Goal: Check status

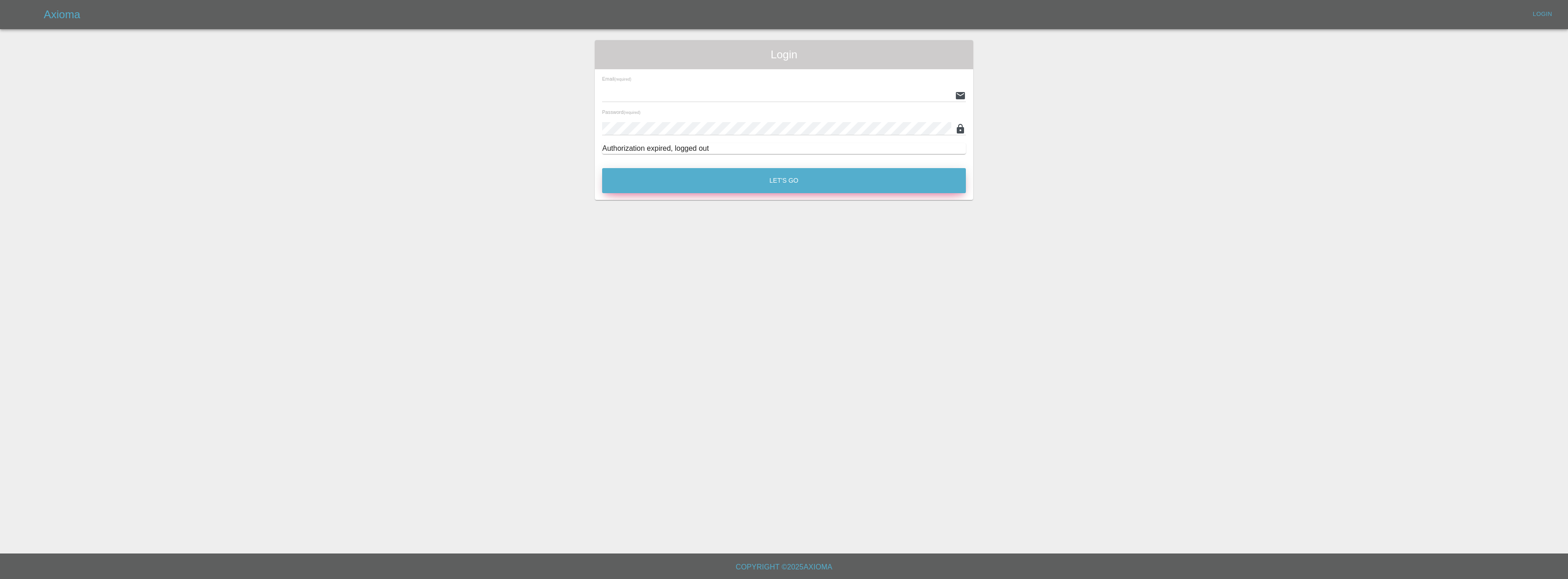
type input "[EMAIL_ADDRESS][DOMAIN_NAME]"
drag, startPoint x: 766, startPoint y: 182, endPoint x: 761, endPoint y: 182, distance: 5.0
click at [761, 182] on button "Let's Go" at bounding box center [784, 180] width 364 height 25
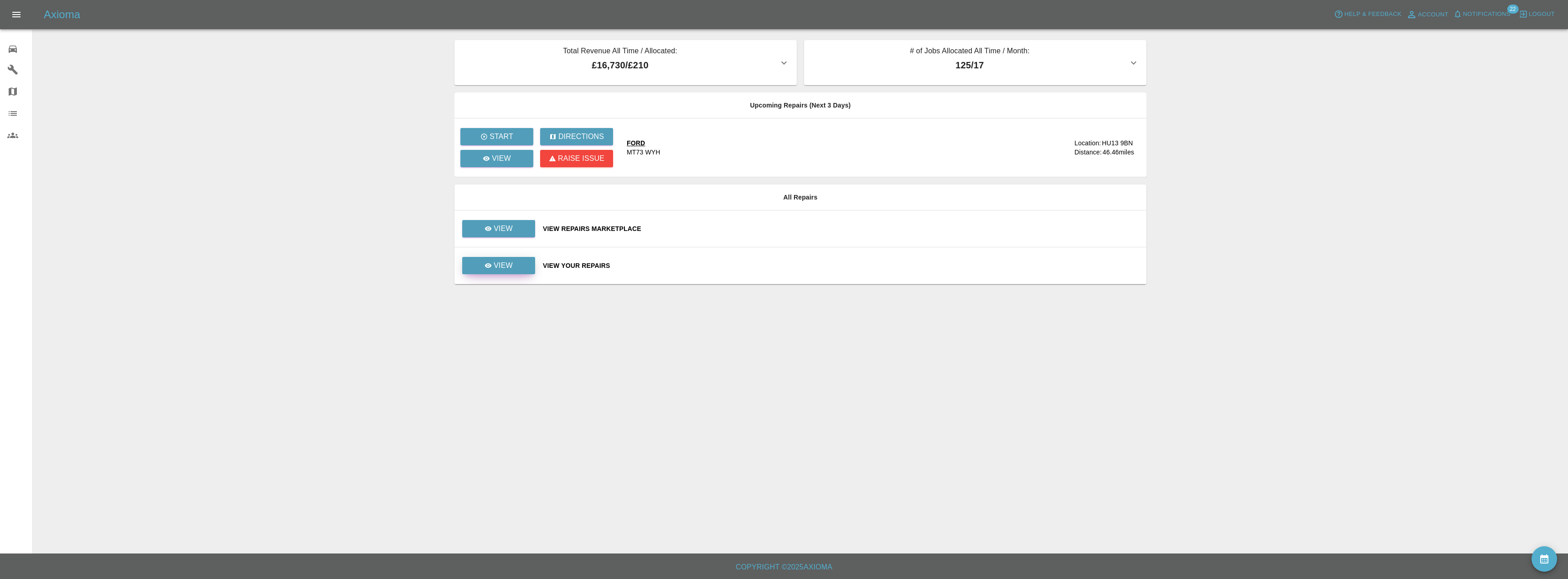
click at [493, 262] on div "View" at bounding box center [499, 266] width 28 height 11
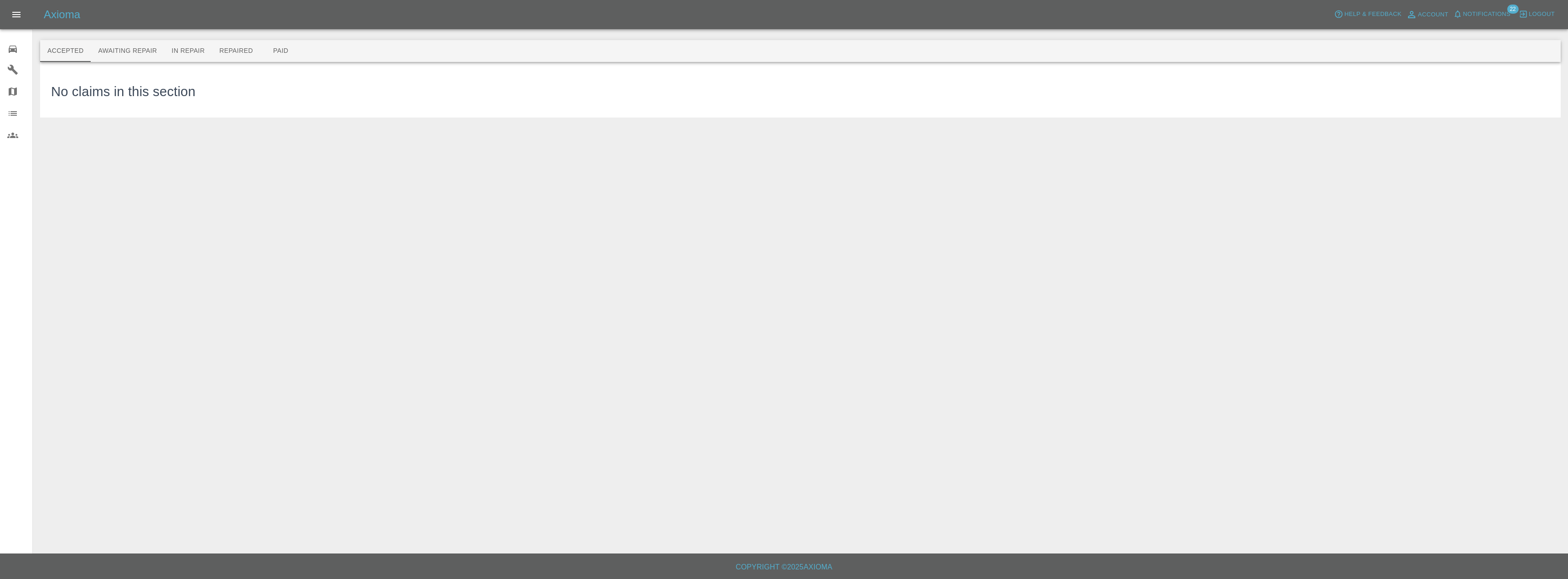
click at [131, 39] on div at bounding box center [800, 25] width 1521 height 29
click at [125, 57] on button "Awaiting Repair" at bounding box center [127, 51] width 74 height 22
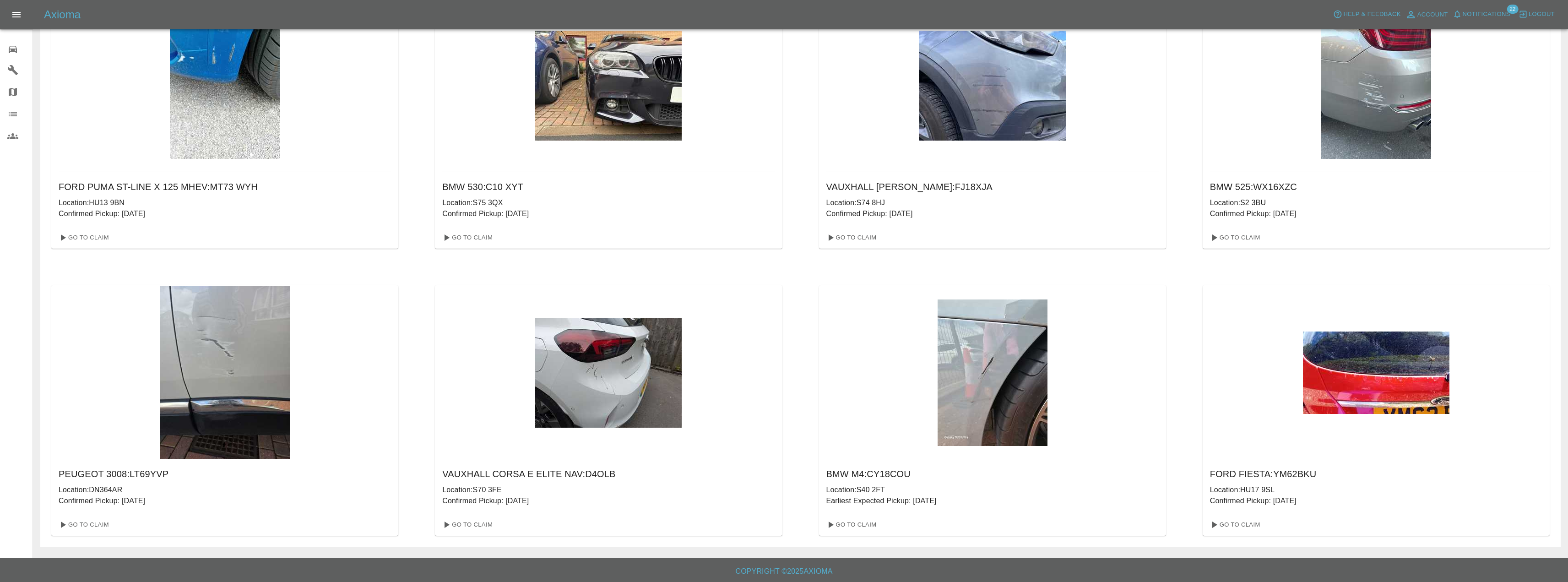
scroll to position [76, 0]
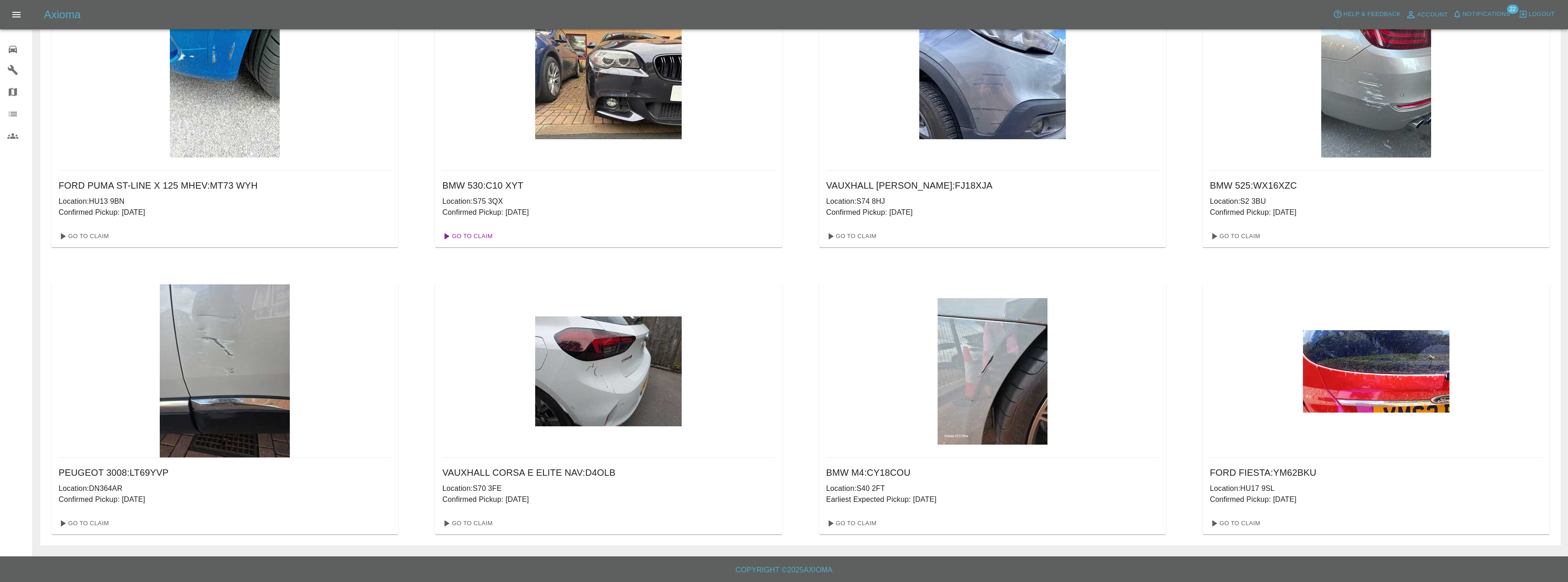
click at [483, 237] on link "Go To Claim" at bounding box center [467, 237] width 56 height 15
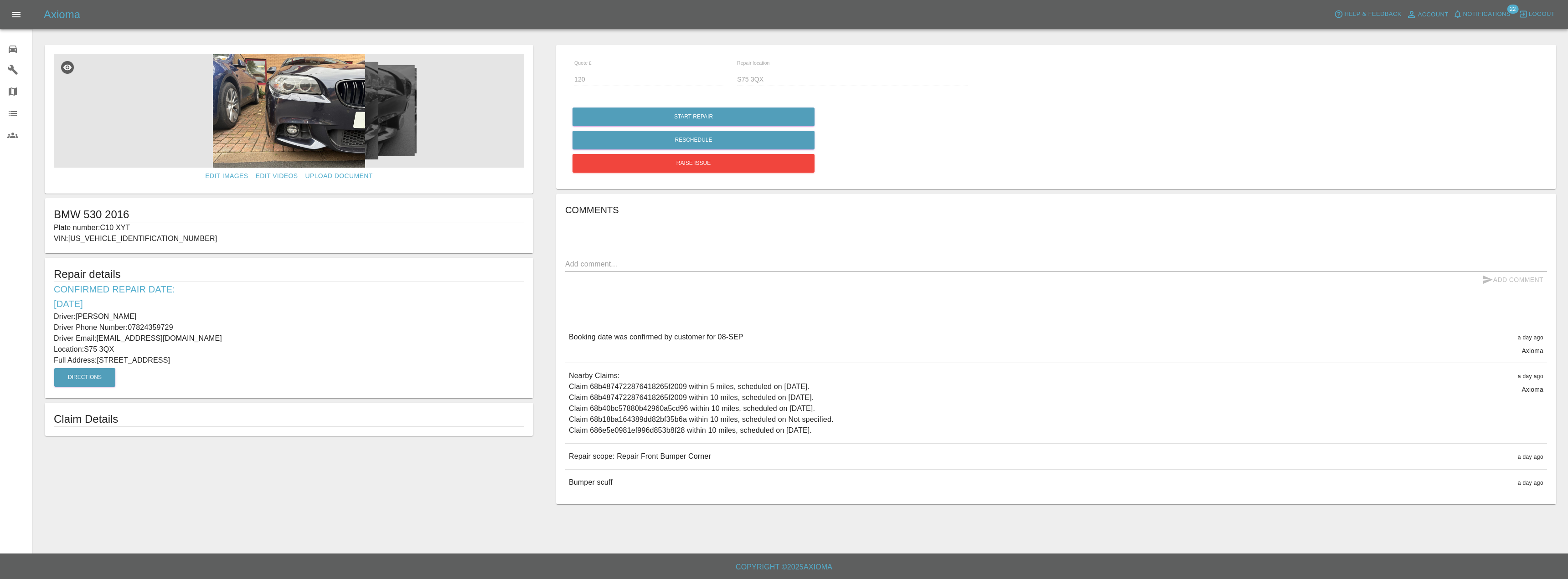
drag, startPoint x: 255, startPoint y: 193, endPoint x: 283, endPoint y: 193, distance: 28.0
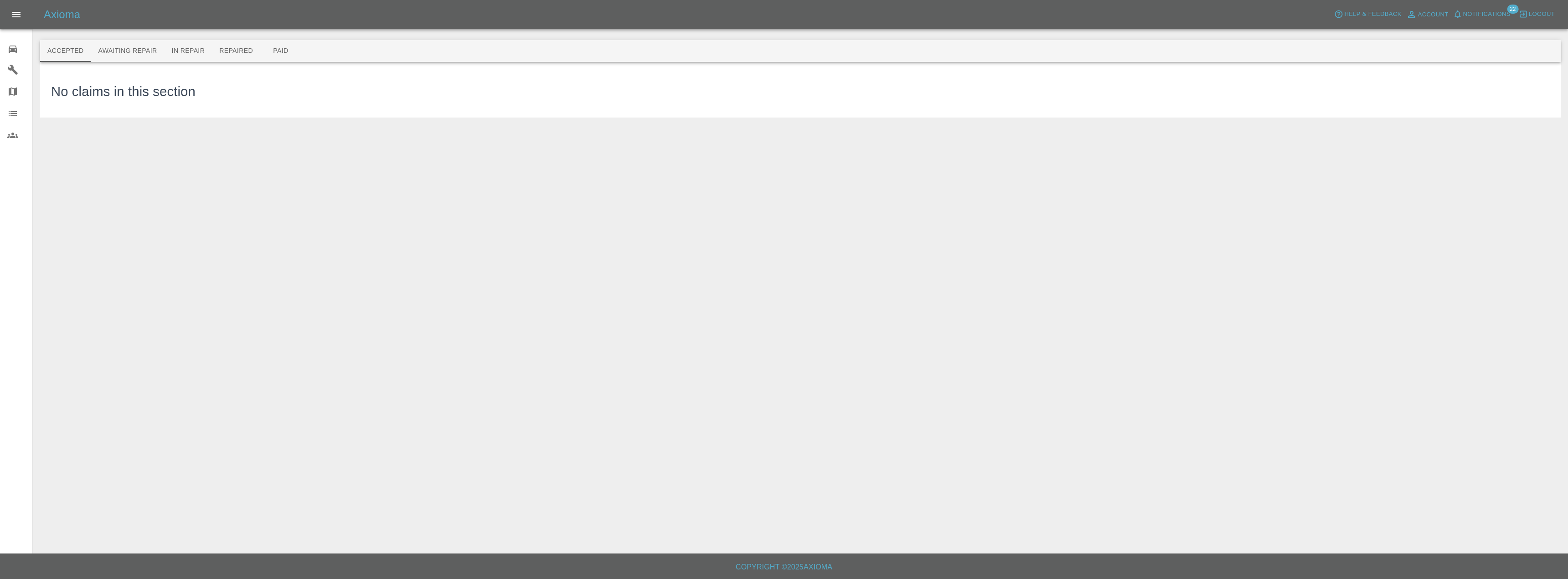
click at [14, 40] on link "0 Repair home" at bounding box center [16, 48] width 32 height 22
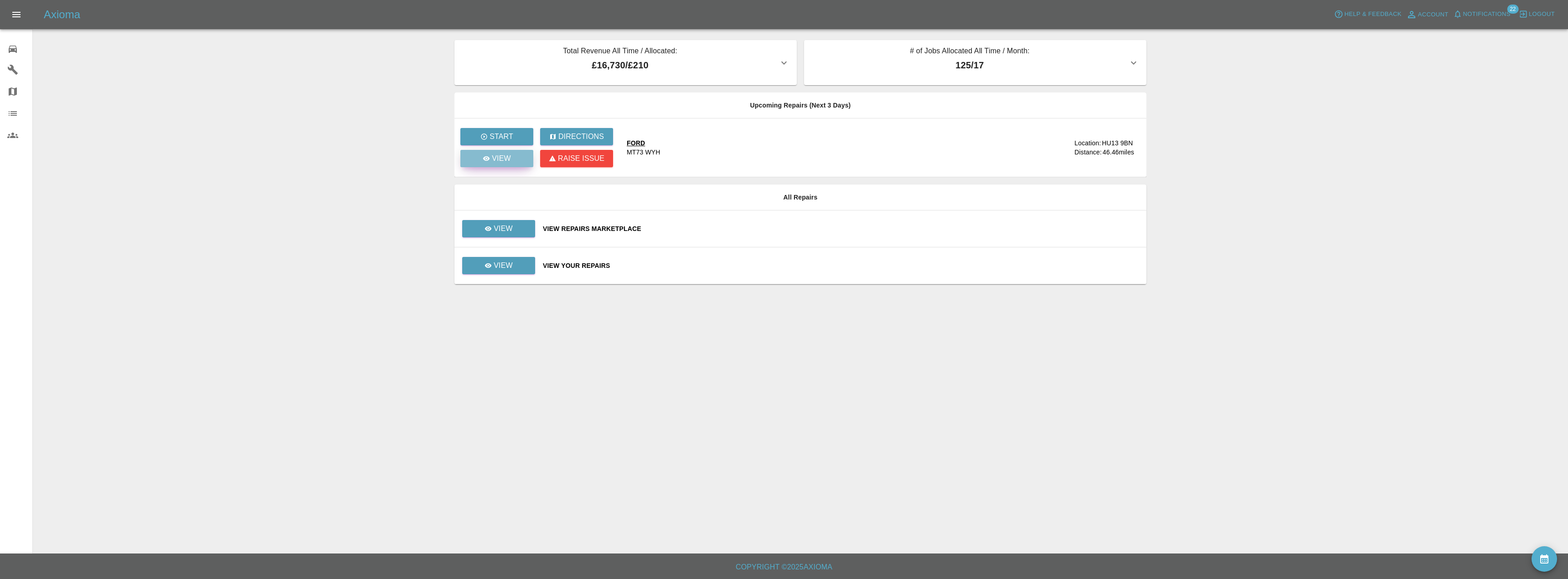
click at [527, 162] on link "View" at bounding box center [497, 159] width 73 height 17
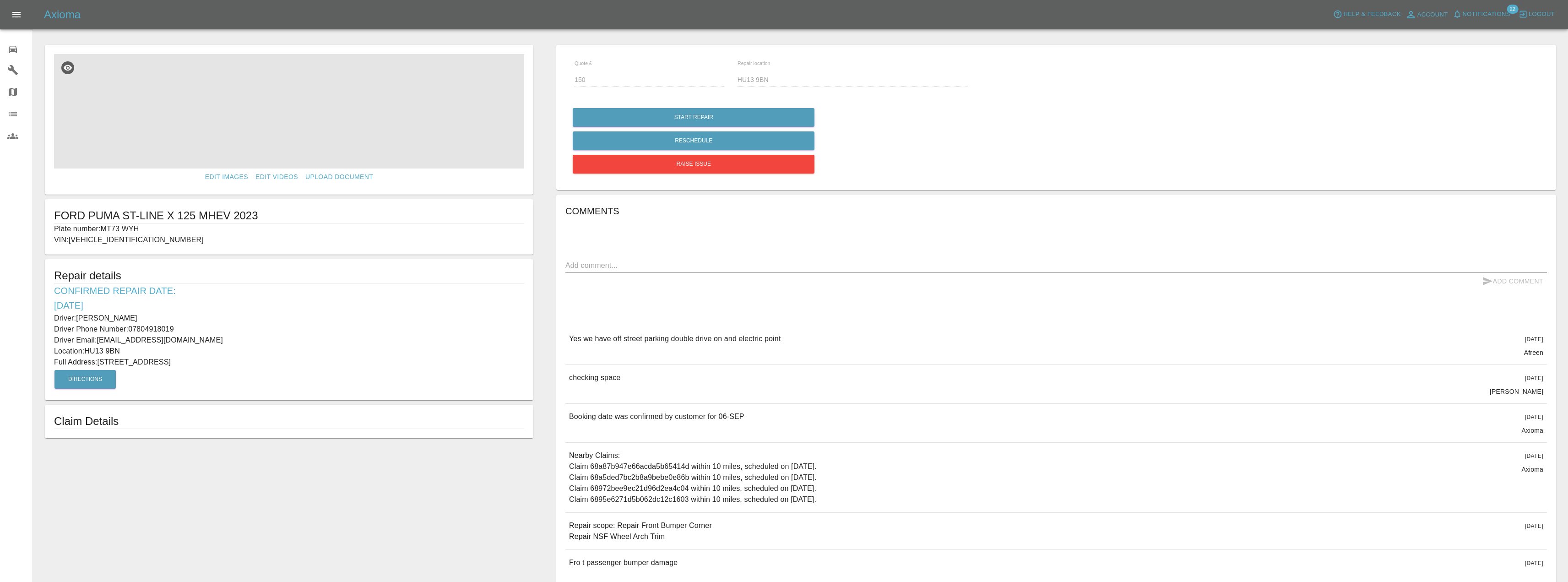
click at [273, 126] on img at bounding box center [289, 111] width 470 height 114
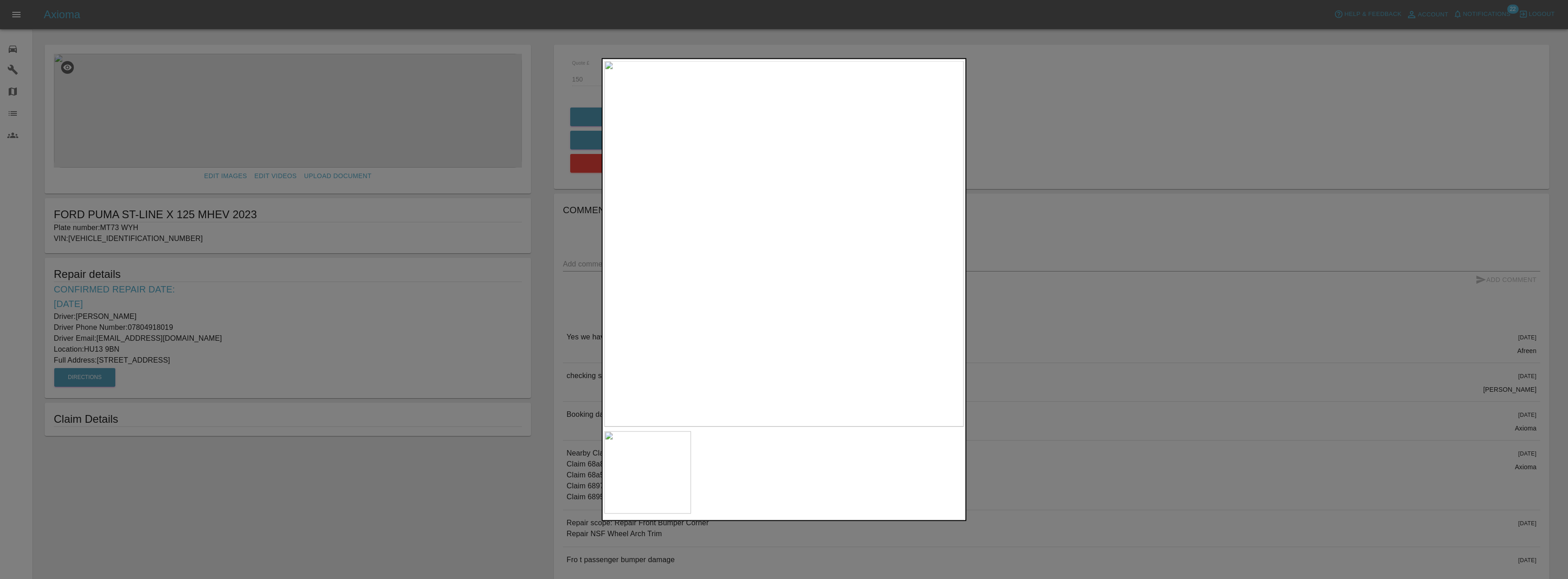
click at [458, 441] on div at bounding box center [784, 289] width 1568 height 579
